Goal: Check status: Check status

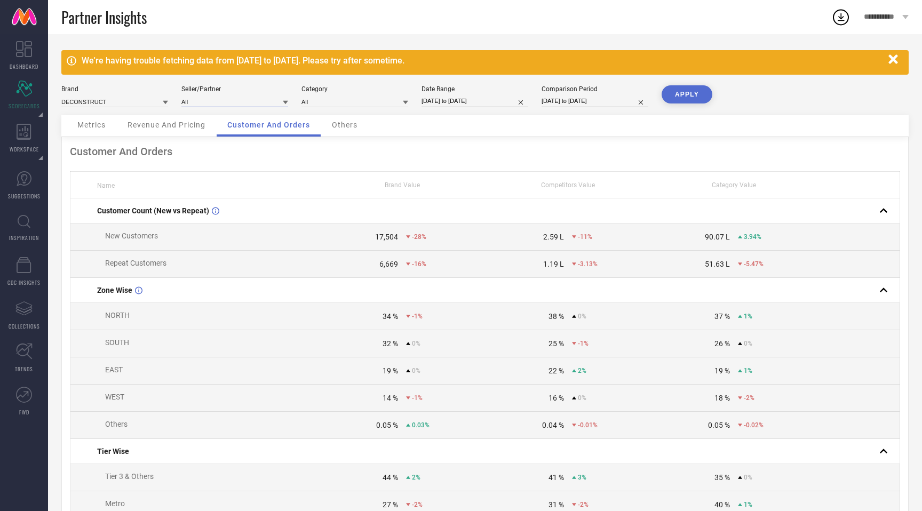
click at [267, 102] on input at bounding box center [234, 101] width 107 height 11
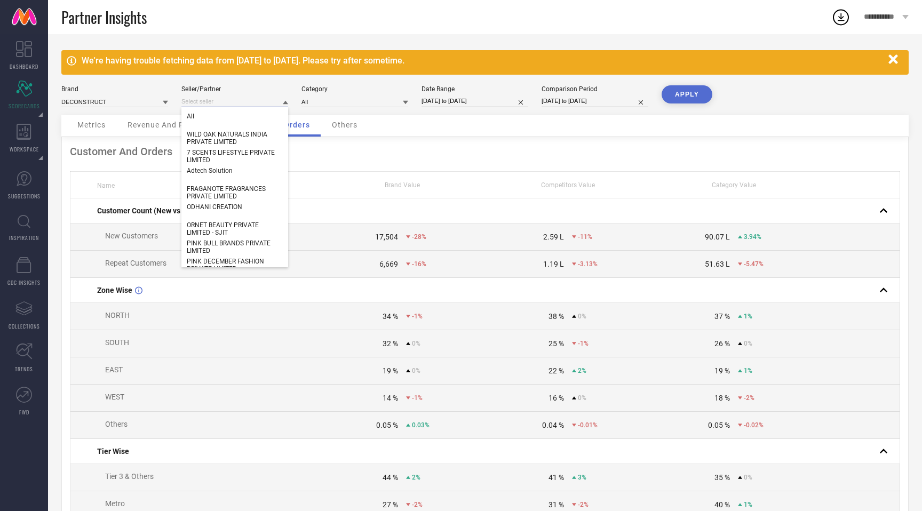
select select "5"
select select "2025"
select select "6"
select select "2025"
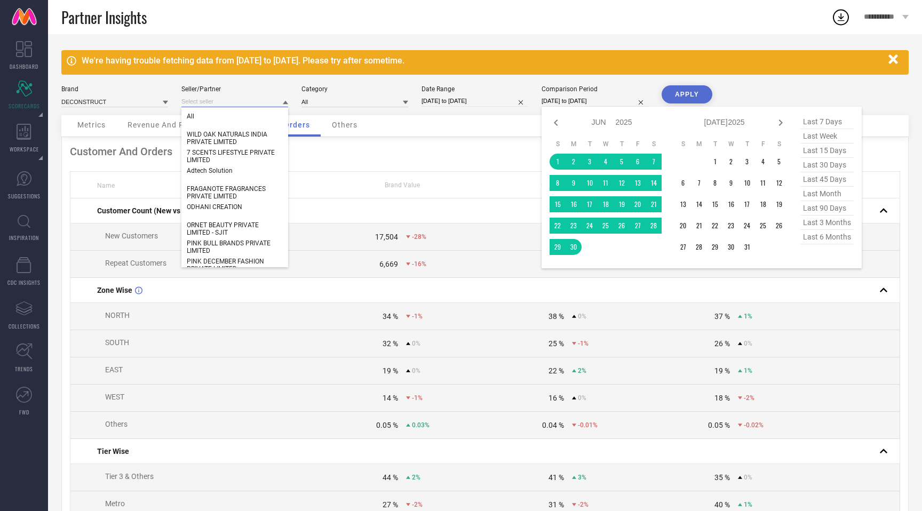
click at [579, 102] on input "[DATE] to [DATE]" at bounding box center [594, 100] width 107 height 11
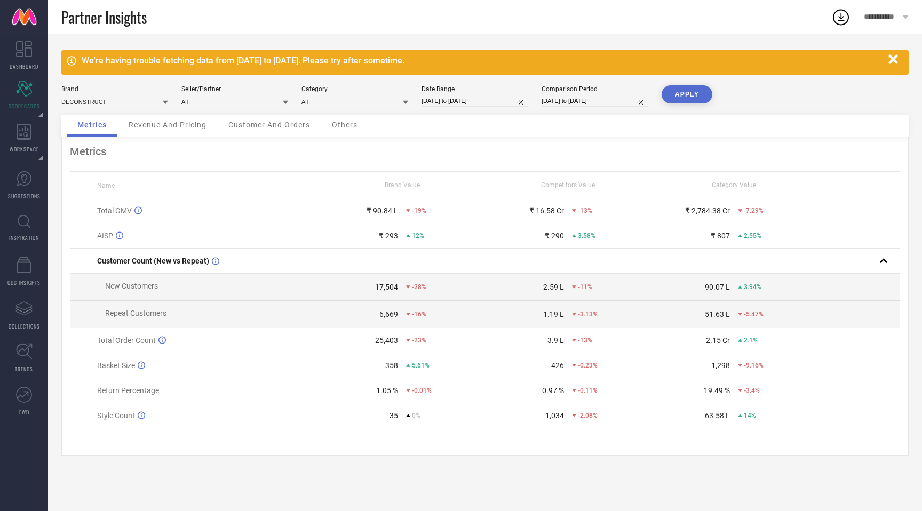
click at [579, 99] on input "[DATE] to [DATE]" at bounding box center [594, 100] width 107 height 11
select select "5"
select select "2025"
select select "6"
select select "2025"
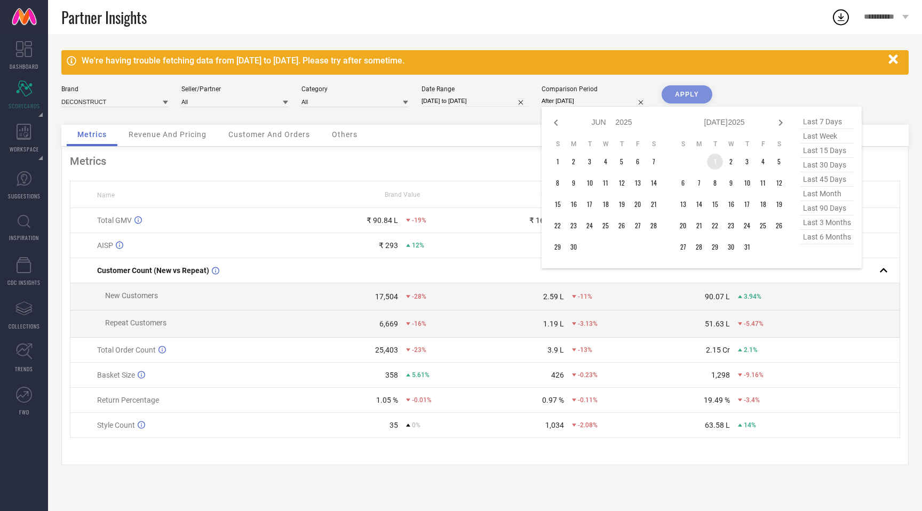
click at [715, 162] on td "1" at bounding box center [715, 162] width 16 height 16
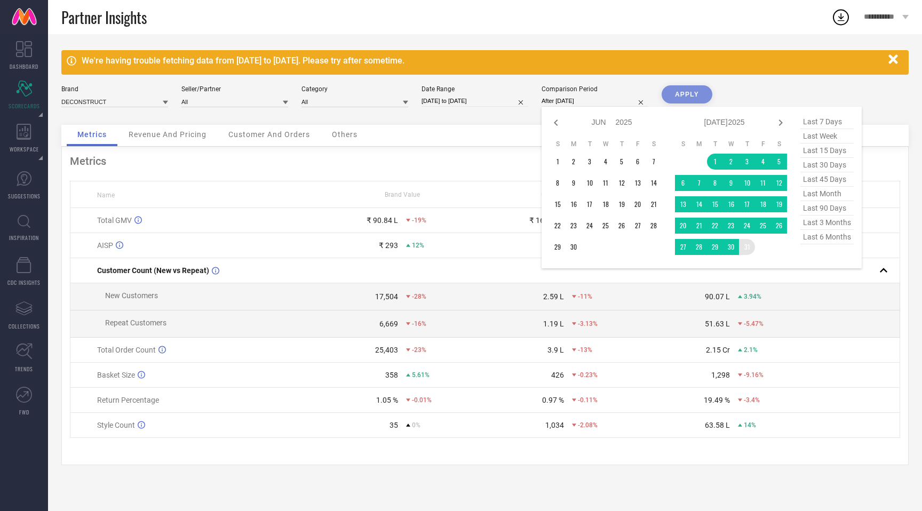
type input "[DATE] to [DATE]"
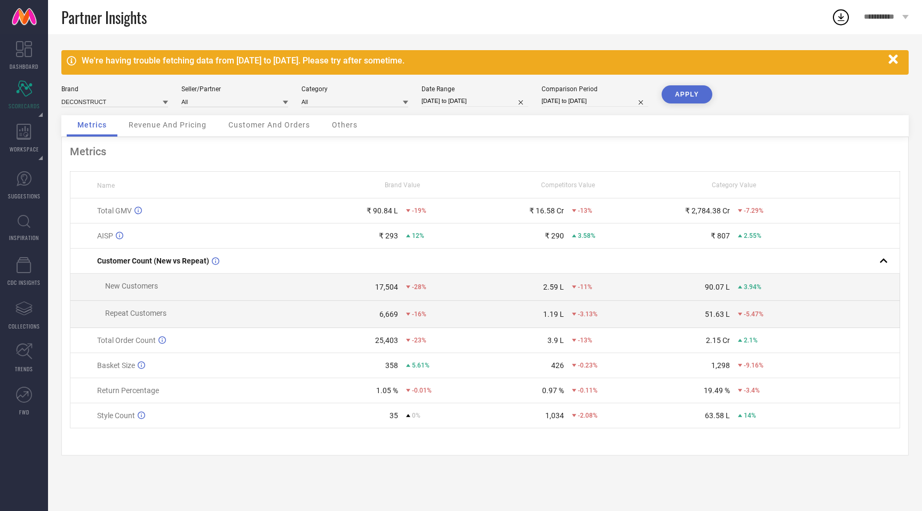
click at [688, 93] on button "APPLY" at bounding box center [686, 94] width 51 height 18
click at [232, 101] on input at bounding box center [234, 101] width 107 height 11
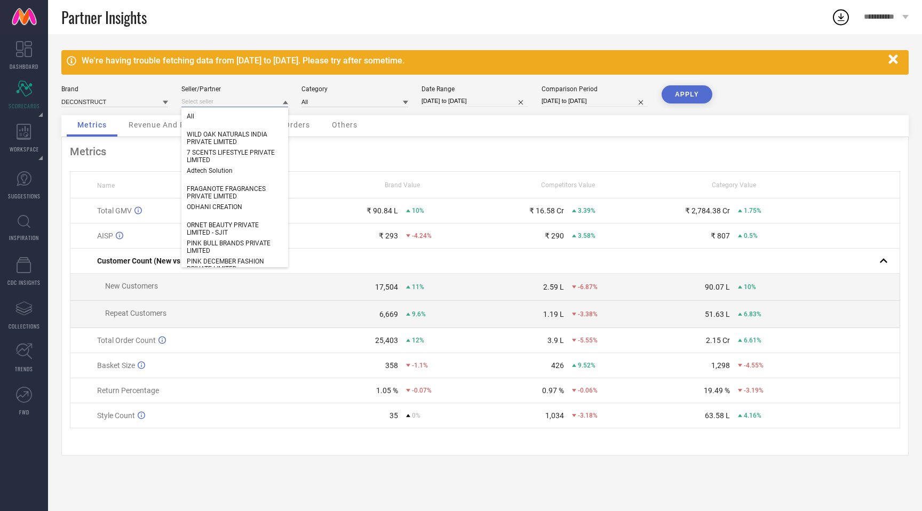
paste input "Baypure Lifestyle Pvt Ltd"
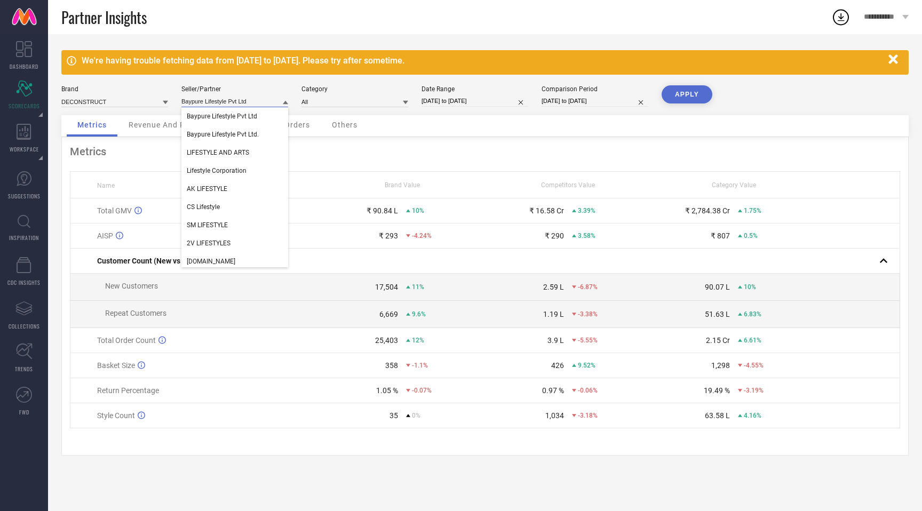
type input "Baypure Lifestyle Pvt Ltd"
click at [210, 101] on input "Baypure Lifestyle Pvt Ltd" at bounding box center [234, 101] width 107 height 11
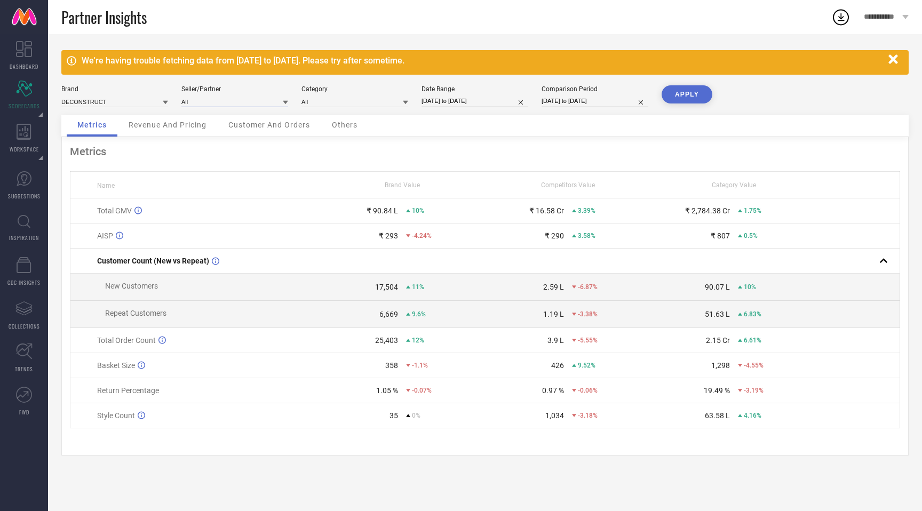
click at [210, 101] on input at bounding box center [234, 101] width 107 height 11
paste input "22453"
type input "2"
paste input "22453"
type input "2"
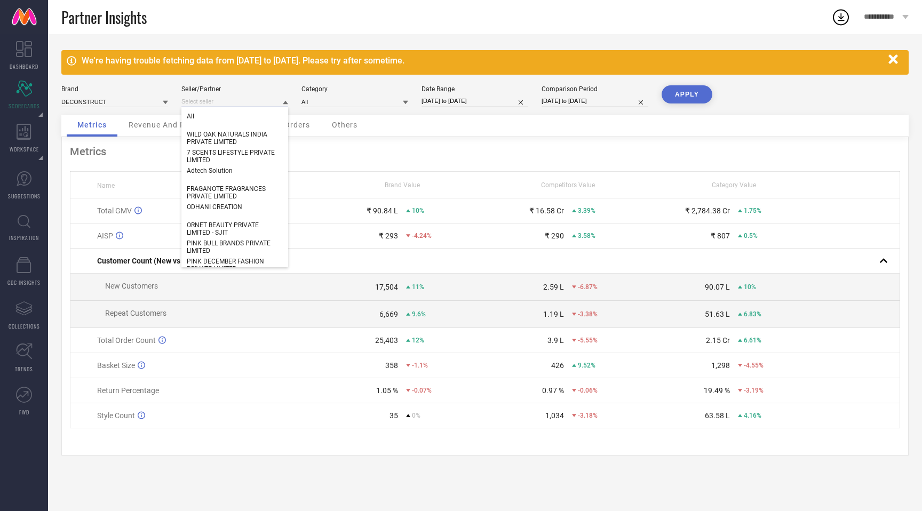
paste input "Baypure Lifestyle Pvt Ltd"
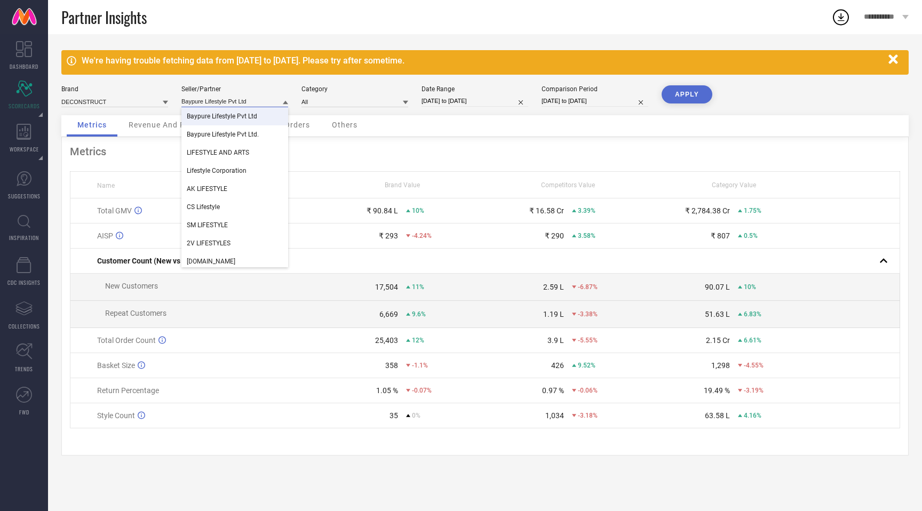
type input "Baypure Lifestyle Pvt Ltd"
click at [241, 115] on span "Baypure Lifestyle Pvt Ltd" at bounding box center [222, 116] width 70 height 7
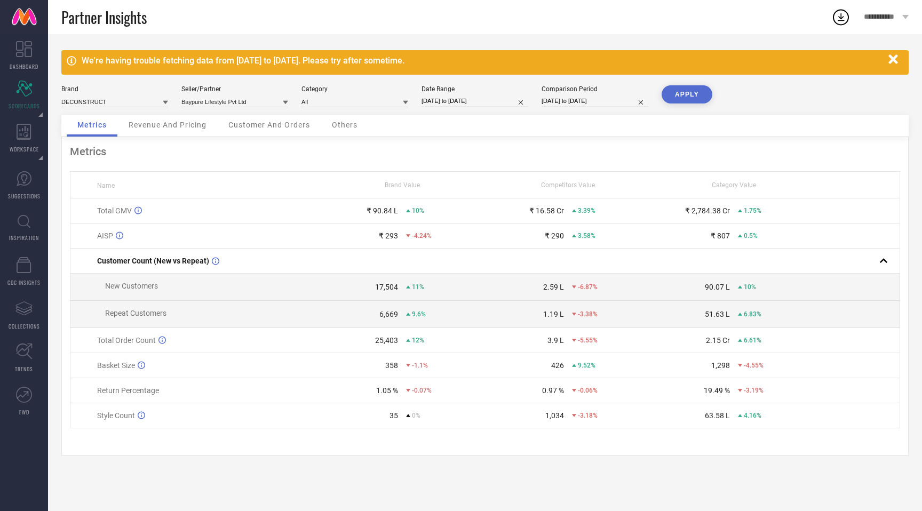
click at [693, 99] on button "APPLY" at bounding box center [686, 94] width 51 height 18
click at [259, 104] on input at bounding box center [234, 101] width 107 height 11
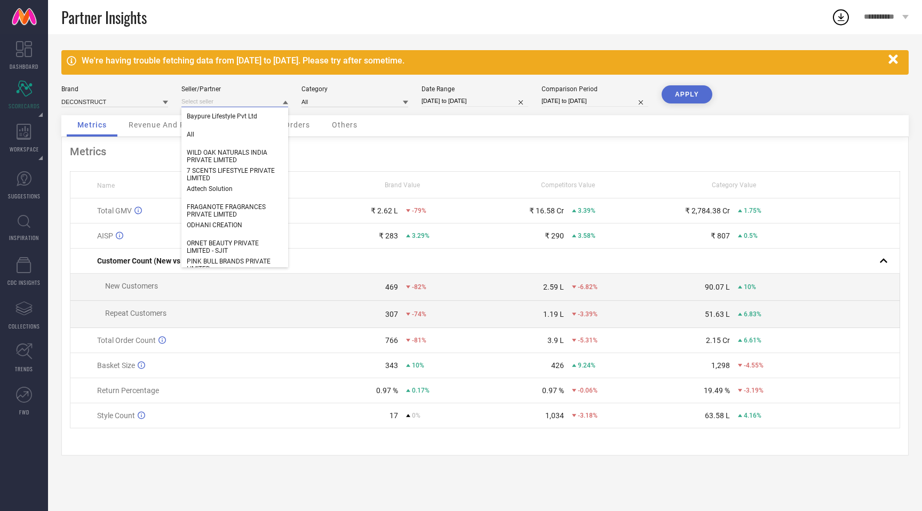
paste input "Baypure Lifestyle Pvt Ltd"
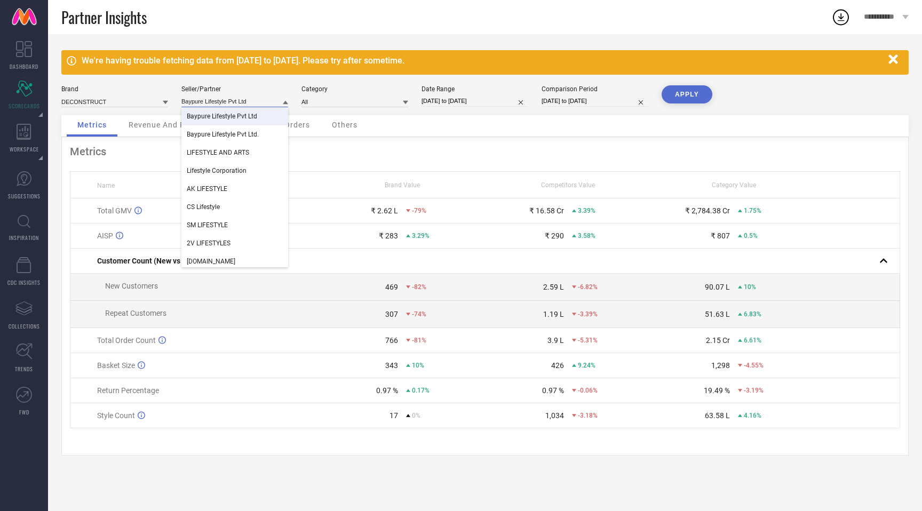
type input "Baypure Lifestyle Pvt Ltd"
click at [245, 131] on span "Baypure Lifestyle Pvt Ltd." at bounding box center [223, 134] width 72 height 7
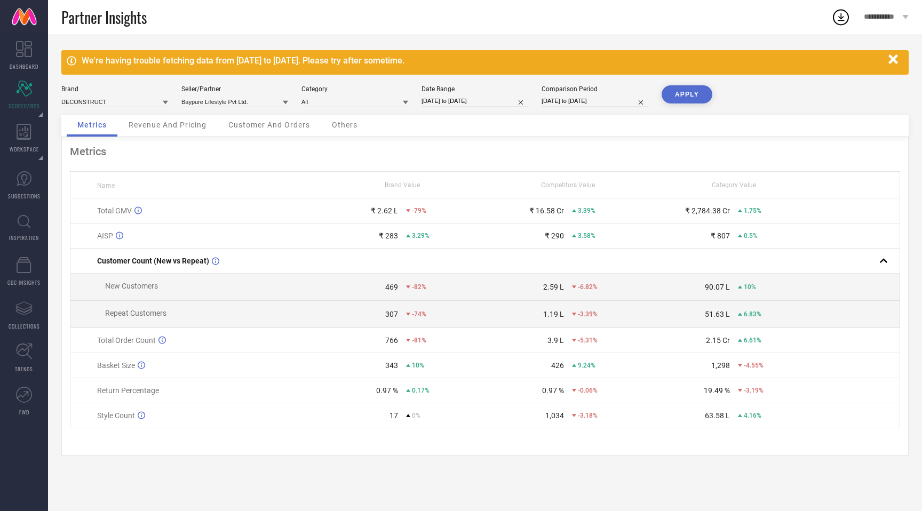
click at [679, 97] on button "APPLY" at bounding box center [686, 94] width 51 height 18
